Goal: Book appointment/travel/reservation

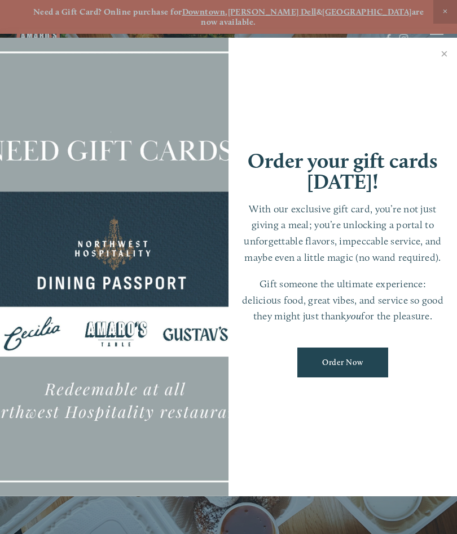
click at [449, 50] on link "Close" at bounding box center [444, 55] width 22 height 32
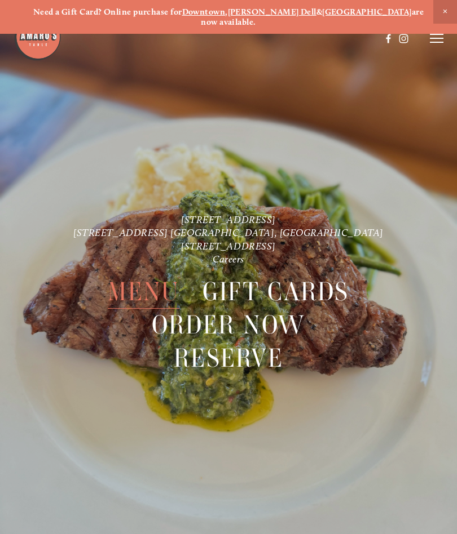
click at [135, 276] on span "Menu" at bounding box center [144, 292] width 72 height 34
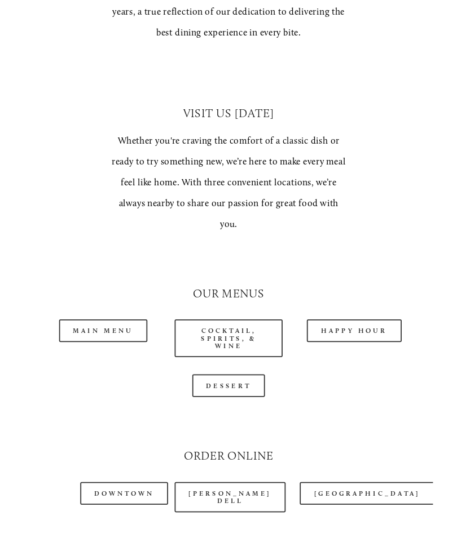
scroll to position [807, 0]
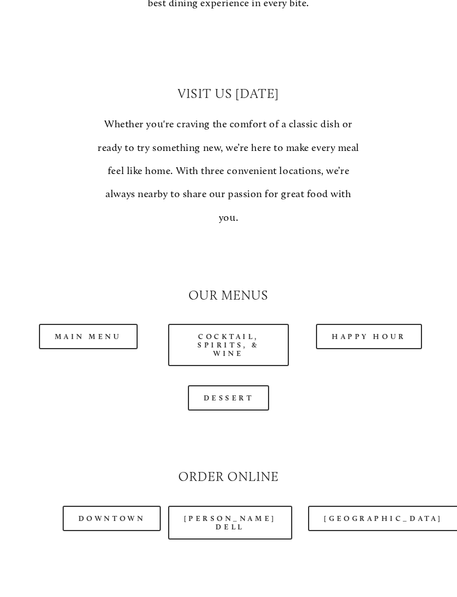
click at [369, 324] on link "Happy Hour" at bounding box center [369, 336] width 106 height 25
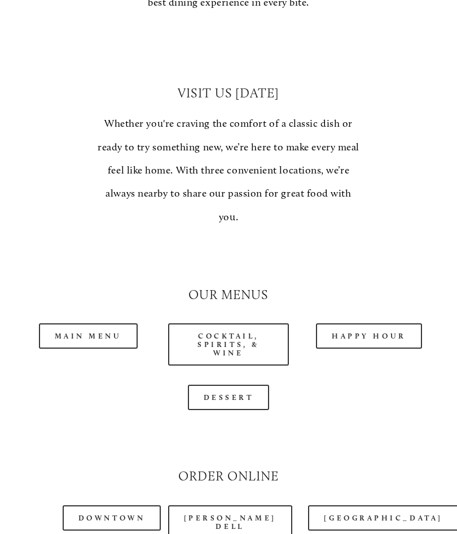
scroll to position [839, 0]
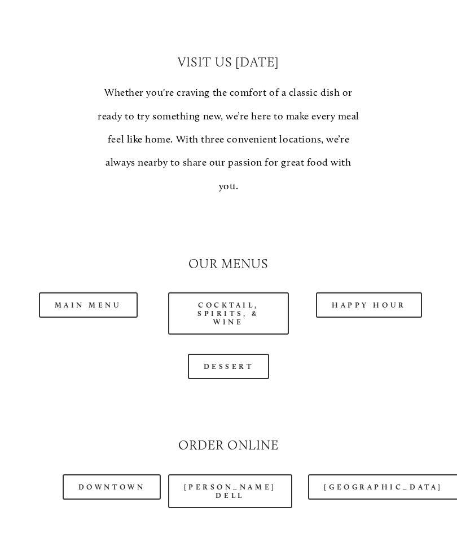
click at [365, 293] on link "Happy Hour" at bounding box center [369, 305] width 106 height 25
click at [379, 293] on link "Happy Hour" at bounding box center [369, 305] width 106 height 25
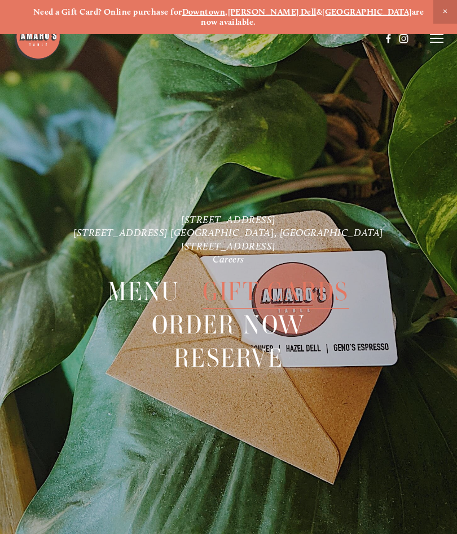
click at [241, 347] on span "Reserve" at bounding box center [228, 359] width 109 height 34
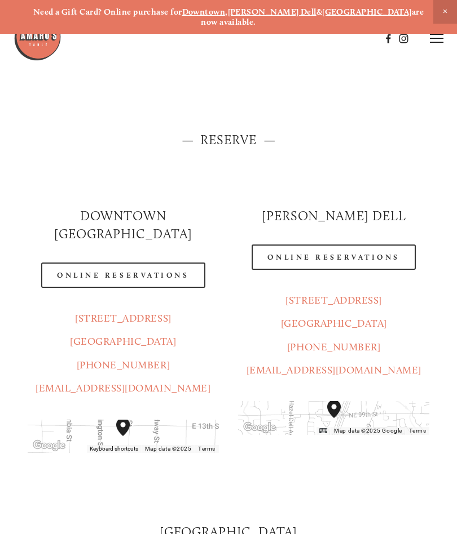
click at [382, 248] on link "Online Reservations" at bounding box center [332, 257] width 163 height 25
